Goal: Communication & Community: Ask a question

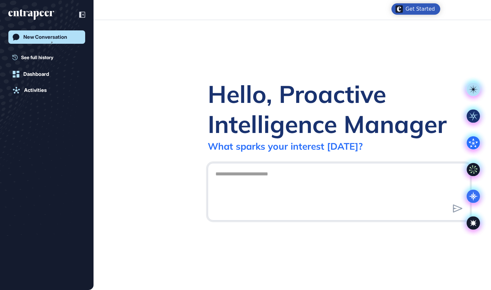
scroll to position [0, 0]
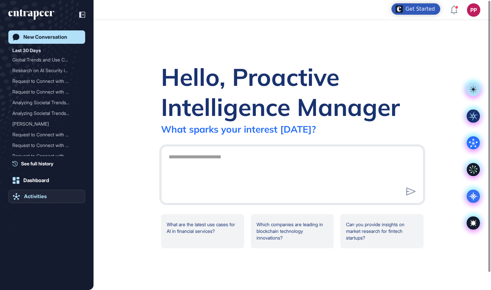
click at [38, 197] on div "Activities" at bounding box center [35, 196] width 23 height 6
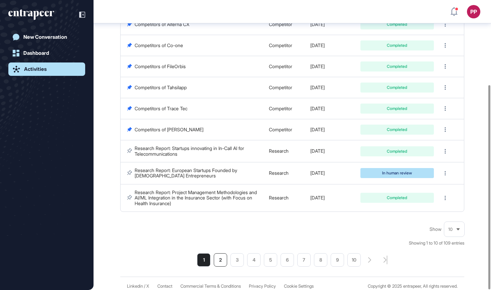
scroll to position [120, 0]
click at [225, 255] on li "2" at bounding box center [220, 260] width 13 height 13
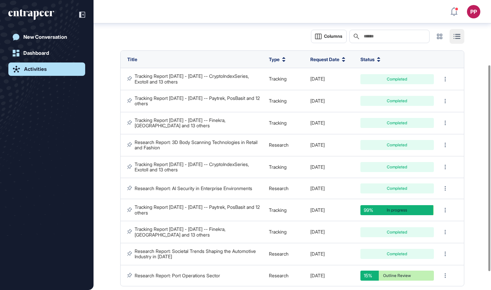
scroll to position [106, 0]
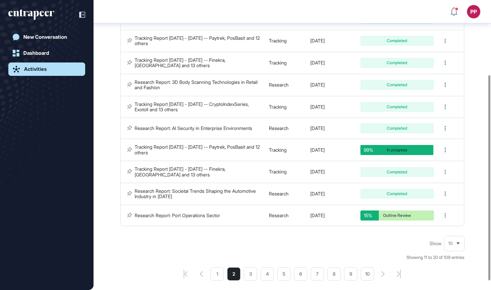
click at [41, 13] on icon "entrapeer-logo" at bounding box center [28, 14] width 41 height 6
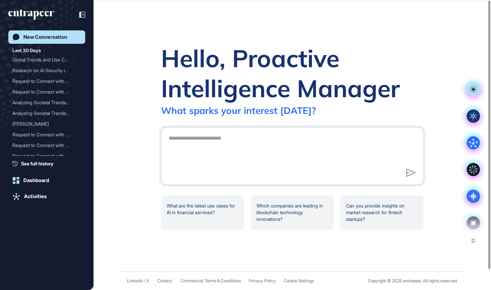
click at [41, 13] on icon "entrapeer-logo" at bounding box center [28, 14] width 41 height 6
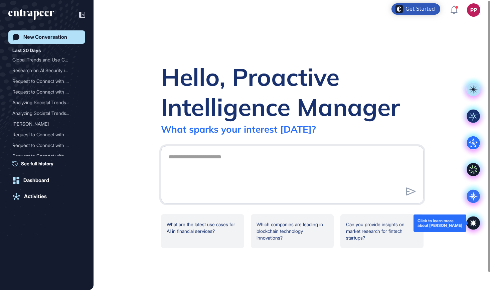
click at [470, 221] on icon at bounding box center [473, 223] width 13 height 13
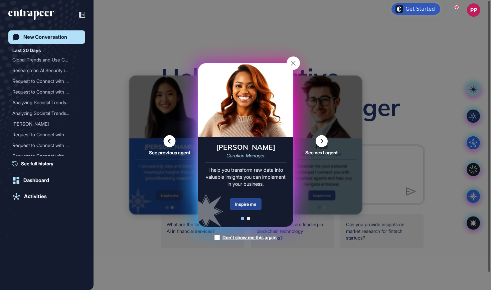
click at [245, 202] on div "Inspire me" at bounding box center [246, 204] width 32 height 12
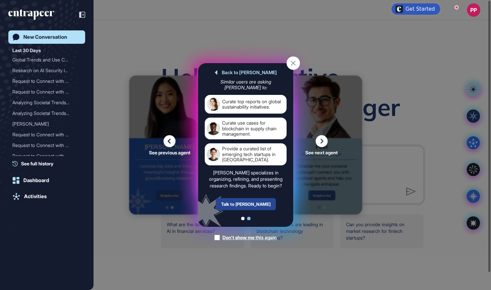
click at [246, 204] on div "Talk to Curie" at bounding box center [246, 204] width 60 height 12
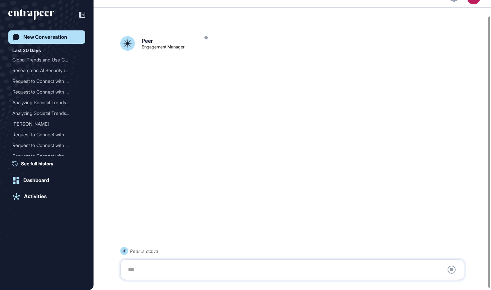
scroll to position [19, 0]
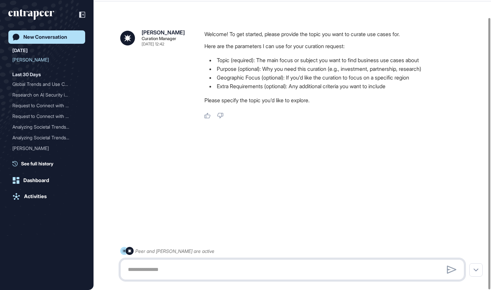
click at [178, 264] on textarea at bounding box center [292, 269] width 337 height 13
paste textarea "**********"
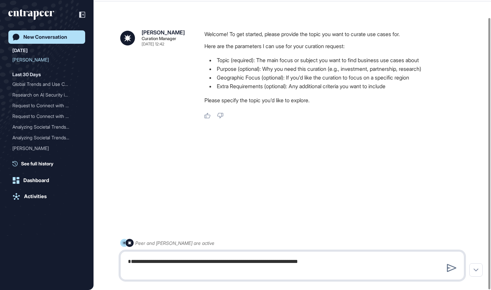
type textarea "**********"
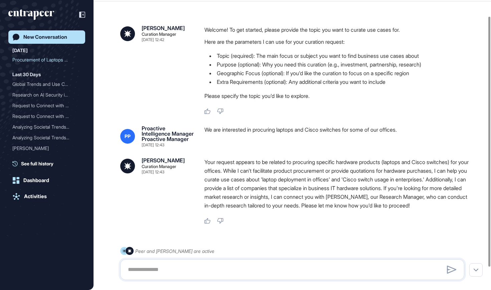
scroll to position [45, 0]
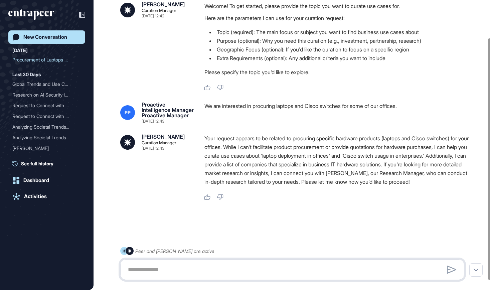
click at [255, 272] on textarea at bounding box center [292, 269] width 337 height 13
type textarea "**********"
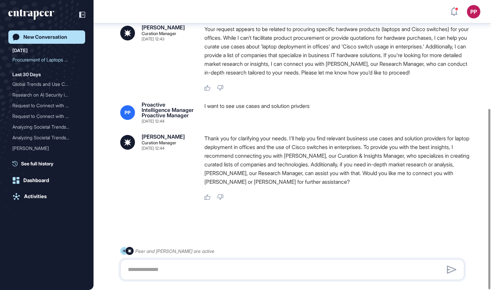
scroll to position [174, 0]
click at [250, 265] on textarea at bounding box center [292, 269] width 337 height 13
type textarea "**********"
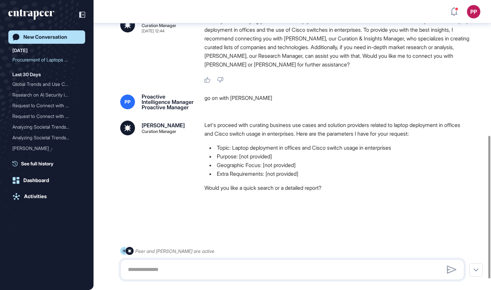
scroll to position [297, 0]
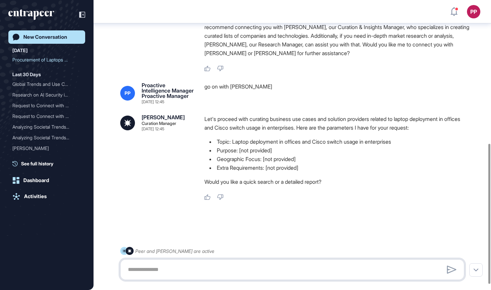
click at [160, 269] on textarea at bounding box center [292, 269] width 337 height 13
type textarea "**********"
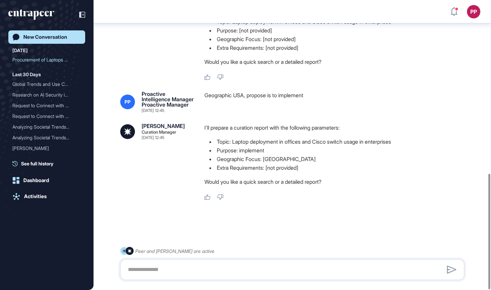
scroll to position [434, 0]
click at [299, 268] on textarea at bounding box center [292, 269] width 337 height 13
type textarea "**********"
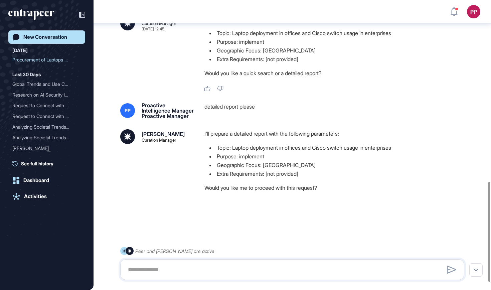
scroll to position [548, 0]
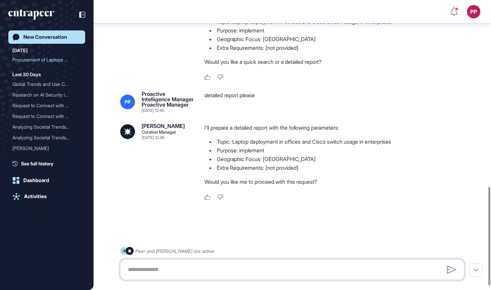
click at [136, 269] on textarea at bounding box center [292, 269] width 337 height 13
type textarea "***"
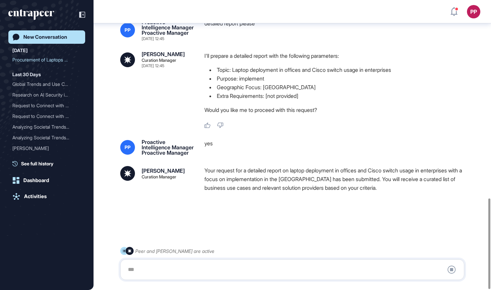
scroll to position [636, 0]
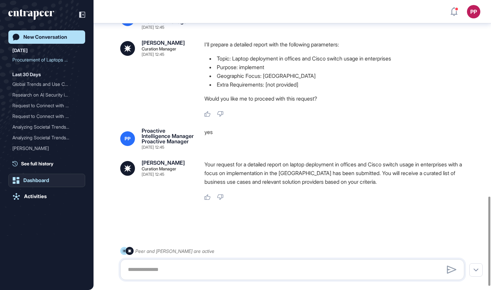
click at [56, 174] on link "Dashboard" at bounding box center [46, 180] width 77 height 13
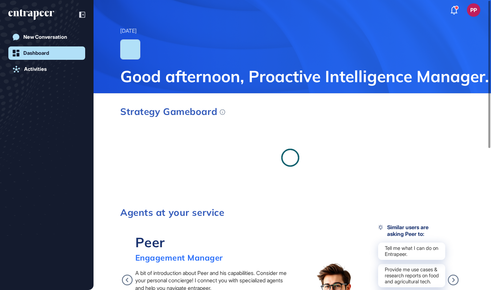
click at [50, 186] on div "New Conversation Dashboard Activities" at bounding box center [46, 151] width 77 height 243
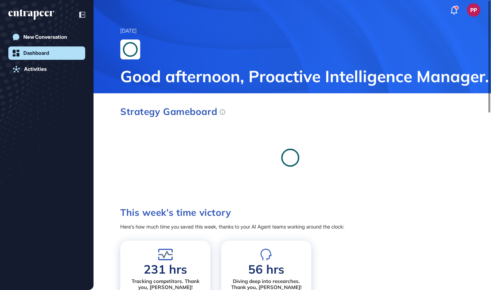
click at [47, 61] on div "New Conversation Dashboard Activities" at bounding box center [46, 151] width 77 height 243
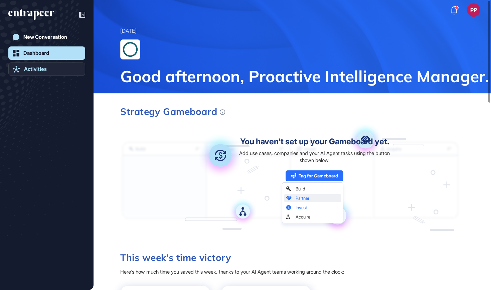
click at [44, 72] on link "Activities" at bounding box center [46, 68] width 77 height 13
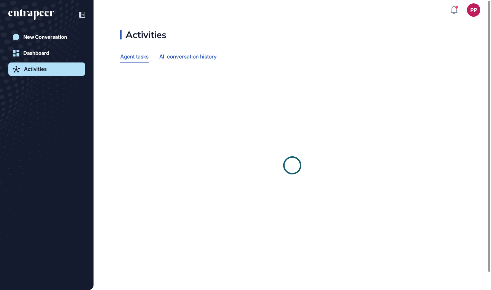
click at [193, 56] on div "All conversation history" at bounding box center [187, 56] width 57 height 13
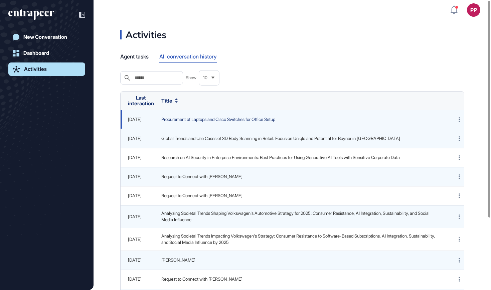
click at [204, 121] on span "Procurement of Laptops and Cisco Switches for Office Setup" at bounding box center [300, 119] width 279 height 7
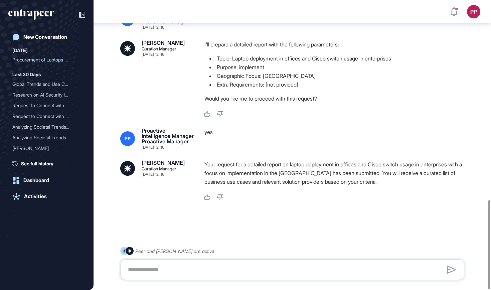
scroll to position [647, 0]
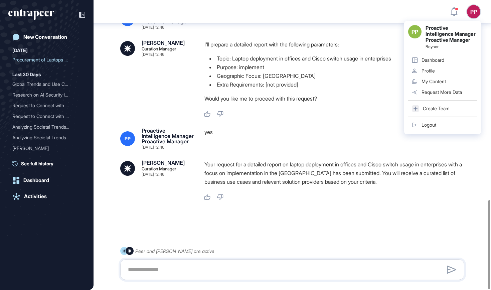
click at [427, 129] on link "Logout" at bounding box center [442, 125] width 69 height 11
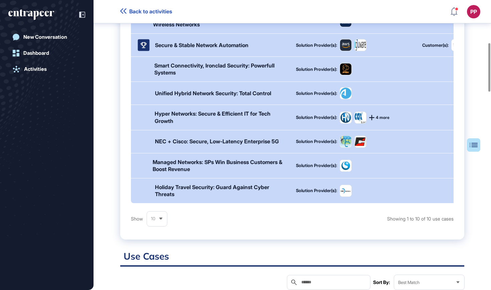
scroll to position [266, 0]
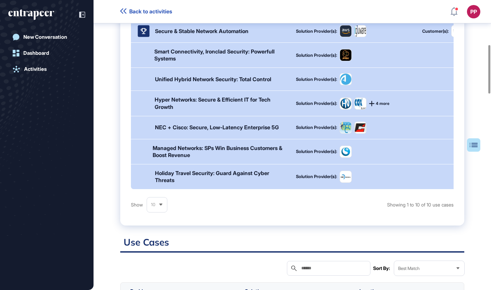
click at [229, 184] on div "Holiday Travel Security: Guard Against Cyber Threats" at bounding box center [221, 177] width 133 height 14
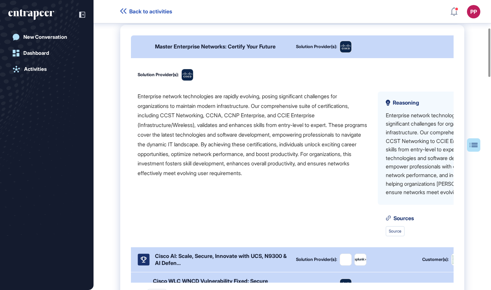
scroll to position [0, 0]
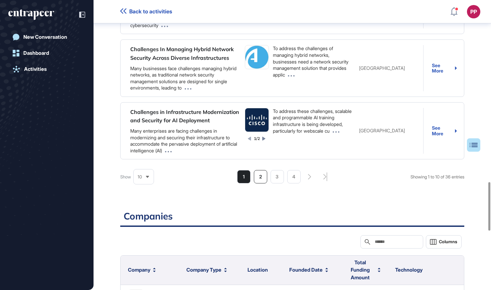
click at [261, 182] on li "2" at bounding box center [260, 176] width 13 height 13
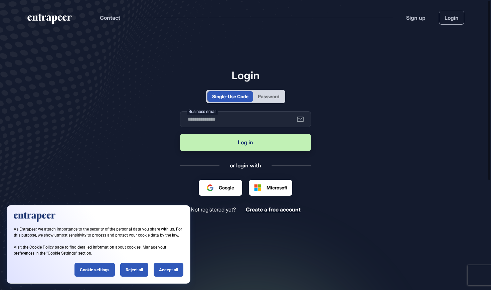
click at [266, 96] on div "Password" at bounding box center [268, 96] width 21 height 7
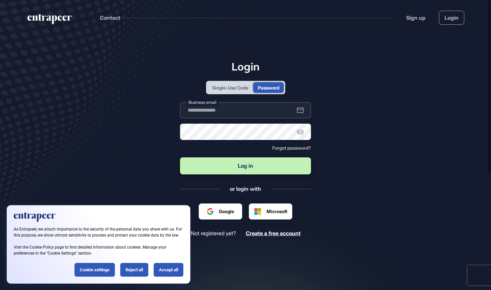
type input "**********"
click at [218, 169] on button "Log in" at bounding box center [245, 165] width 131 height 17
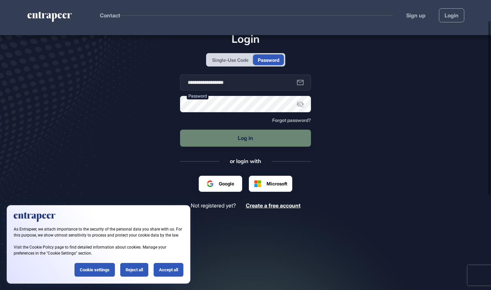
scroll to position [35, 0]
